Goal: Information Seeking & Learning: Learn about a topic

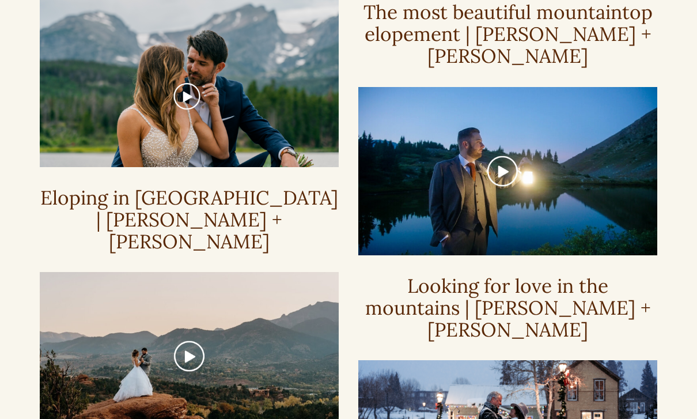
scroll to position [1427, 0]
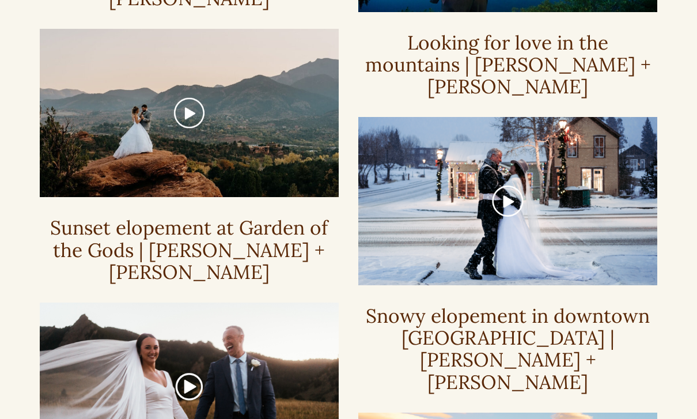
scroll to position [1668, 0]
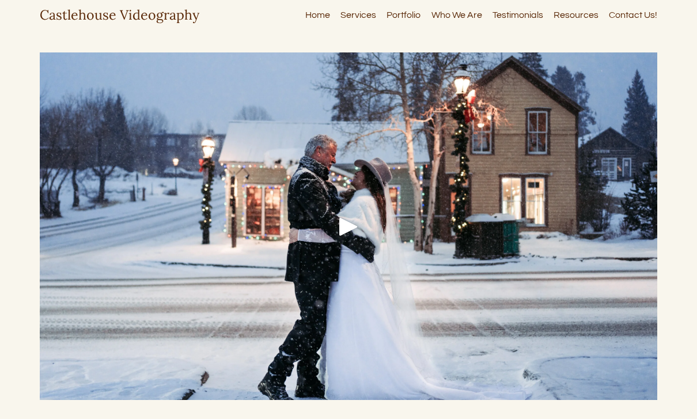
click at [327, 221] on div at bounding box center [349, 225] width 618 height 347
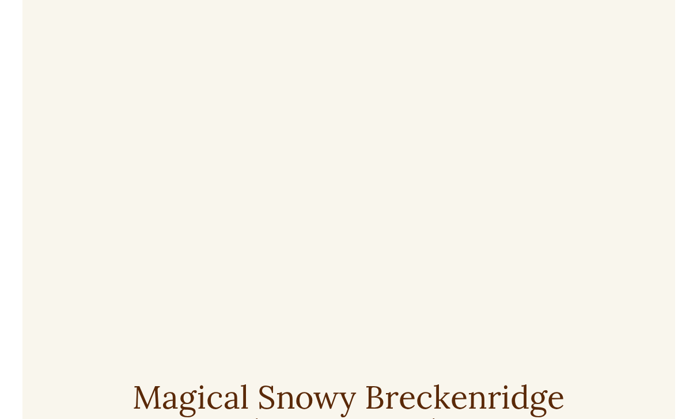
scroll to position [28, 0]
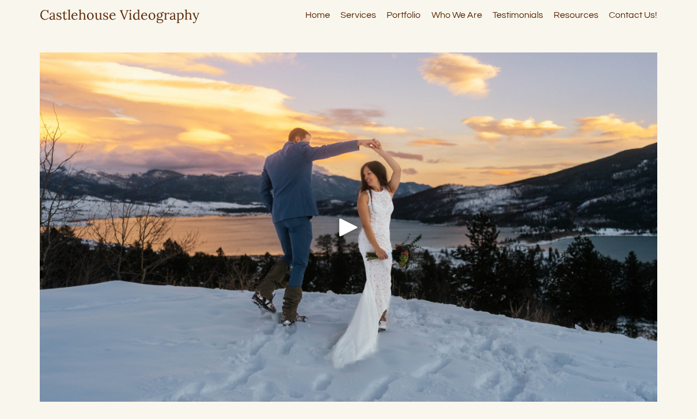
click at [335, 223] on div "Play" at bounding box center [349, 227] width 28 height 28
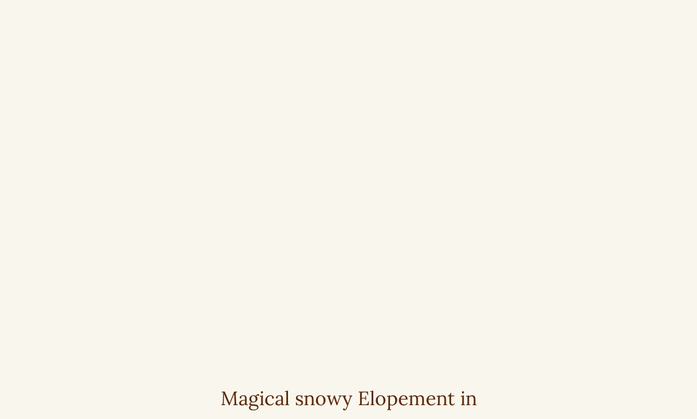
scroll to position [36, 0]
click at [42, 373] on div at bounding box center [348, 196] width 637 height 359
click at [57, 368] on div at bounding box center [348, 196] width 637 height 359
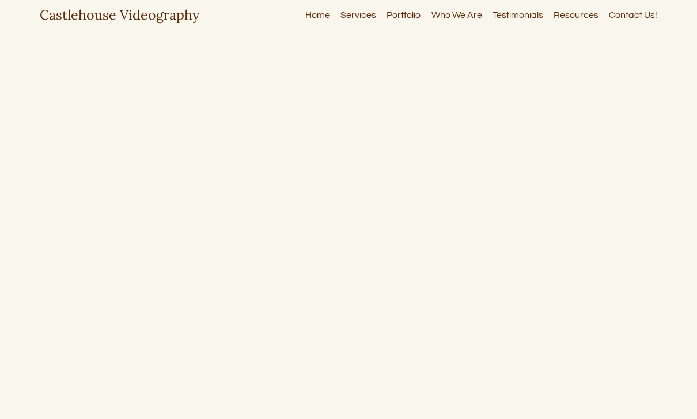
scroll to position [23, 0]
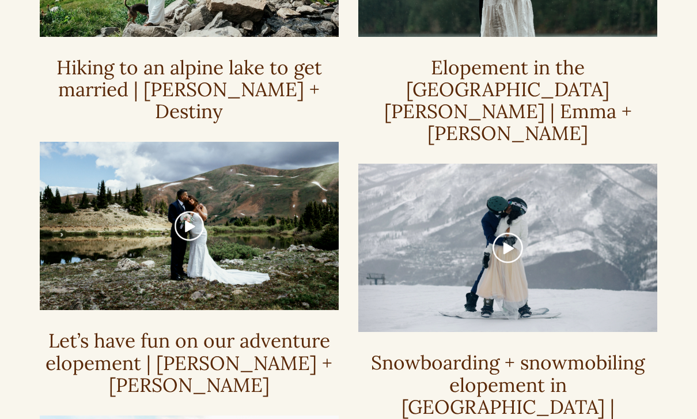
scroll to position [438, 0]
click at [566, 242] on div at bounding box center [507, 248] width 299 height 168
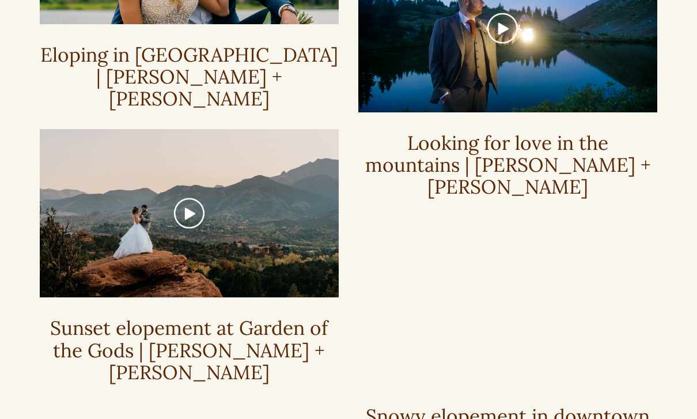
scroll to position [1566, 0]
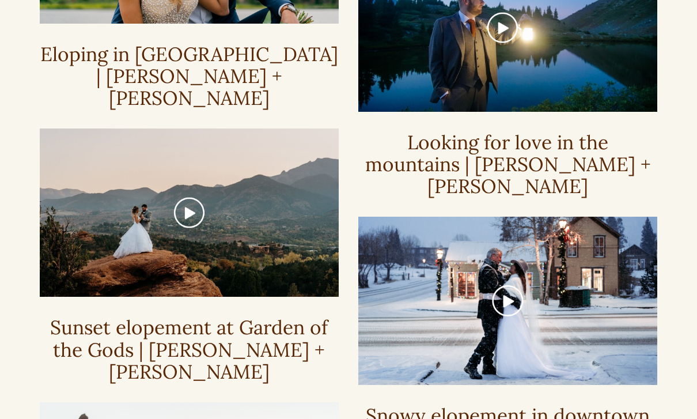
click at [544, 217] on div at bounding box center [507, 301] width 299 height 168
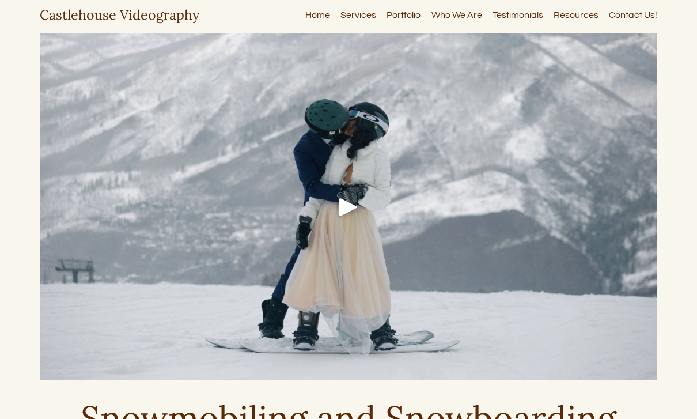
scroll to position [22, 0]
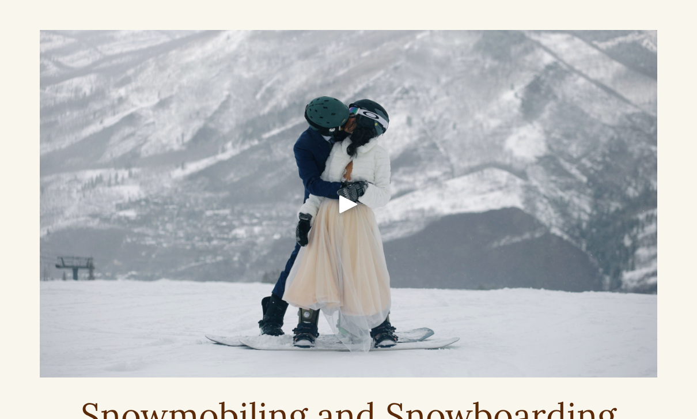
click at [357, 203] on div "Play" at bounding box center [349, 204] width 28 height 28
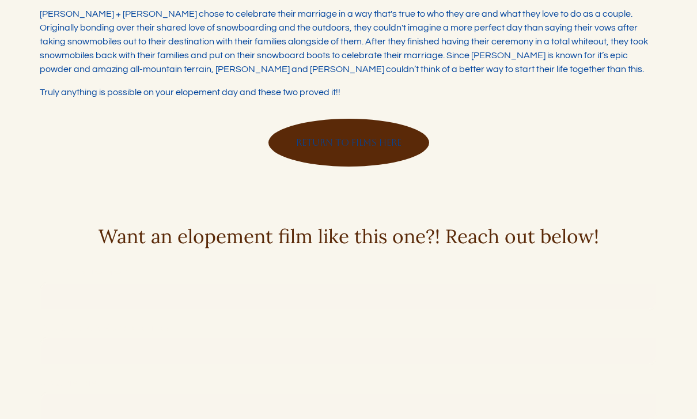
scroll to position [592, 0]
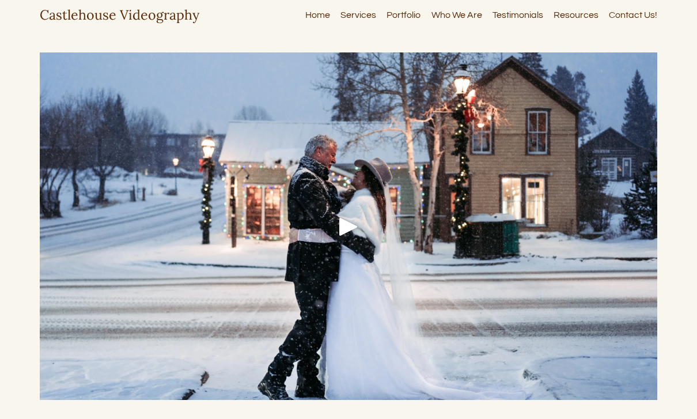
click at [334, 254] on div at bounding box center [349, 225] width 618 height 347
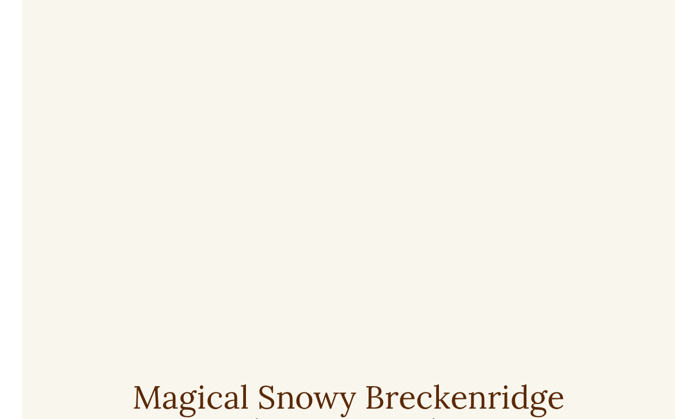
scroll to position [31, 0]
